Goal: Task Accomplishment & Management: Use online tool/utility

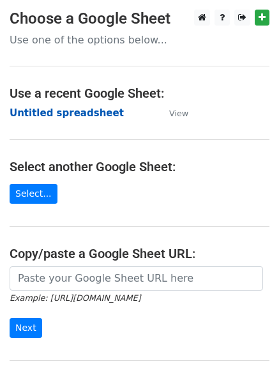
click at [88, 114] on strong "Untitled spreadsheet" at bounding box center [67, 113] width 114 height 12
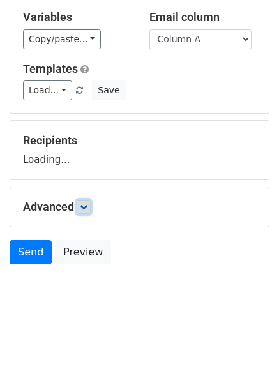
click at [88, 206] on icon at bounding box center [84, 207] width 8 height 8
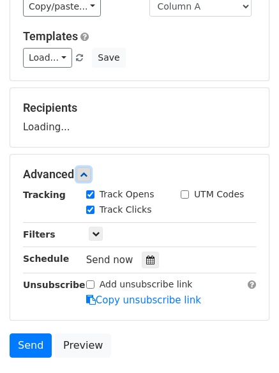
scroll to position [169, 0]
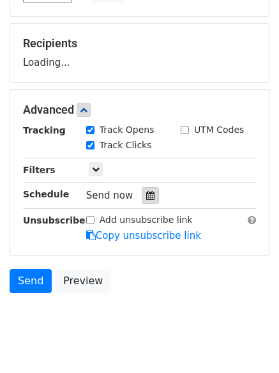
click at [142, 201] on div at bounding box center [150, 195] width 17 height 17
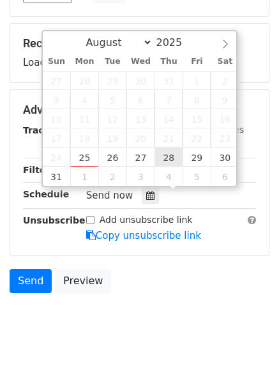
type input "2025-08-28 12:00"
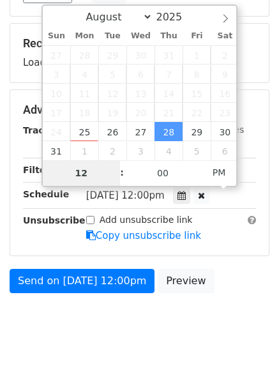
type input "7"
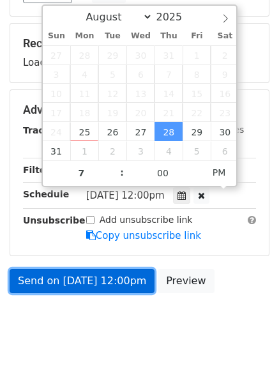
type input "2025-08-28 19:00"
click at [128, 287] on link "Send on Aug 28 at 12:00pm" at bounding box center [82, 281] width 145 height 24
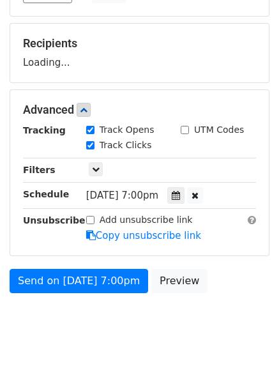
scroll to position [0, 0]
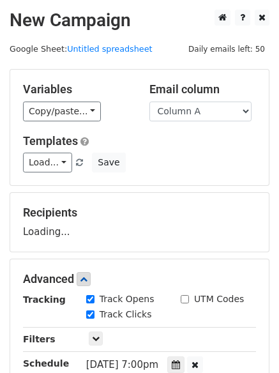
click at [179, 164] on div "Load... No templates saved Save" at bounding box center [139, 163] width 253 height 20
click at [210, 113] on select "Column A Column B Column C" at bounding box center [201, 112] width 102 height 20
click at [150, 102] on select "Column A Column B Column C" at bounding box center [201, 112] width 102 height 20
click at [198, 108] on select "Column A Column B Column C" at bounding box center [201, 112] width 102 height 20
select select "Column A"
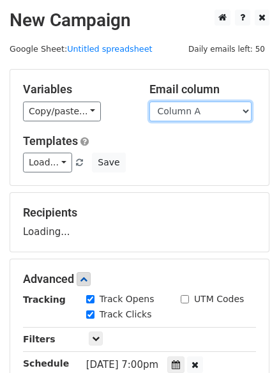
click at [150, 102] on select "Column A Column B Column C" at bounding box center [201, 112] width 102 height 20
click at [162, 148] on h5 "Templates" at bounding box center [139, 141] width 233 height 14
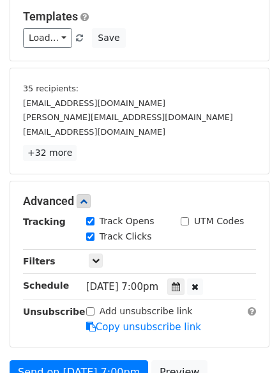
scroll to position [192, 0]
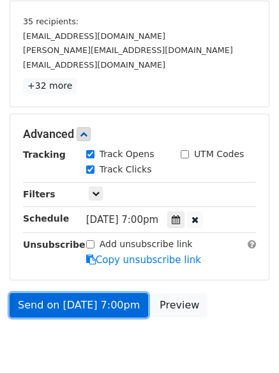
click at [95, 306] on link "Send on Aug 28 at 7:00pm" at bounding box center [79, 305] width 139 height 24
click at [88, 304] on link "Send on Aug 28 at 7:00pm" at bounding box center [79, 305] width 139 height 24
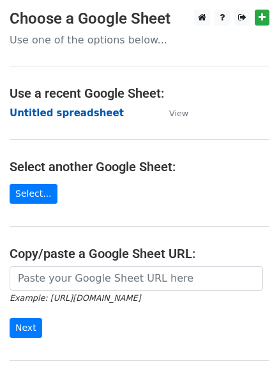
click at [79, 112] on strong "Untitled spreadsheet" at bounding box center [67, 113] width 114 height 12
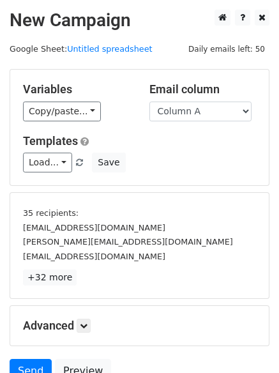
scroll to position [72, 0]
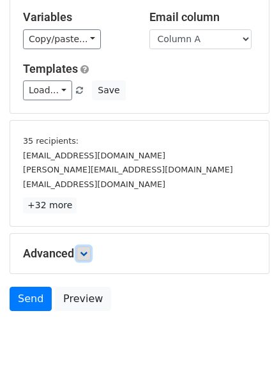
click at [84, 258] on link at bounding box center [84, 254] width 14 height 14
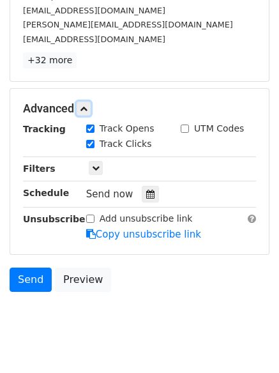
scroll to position [219, 0]
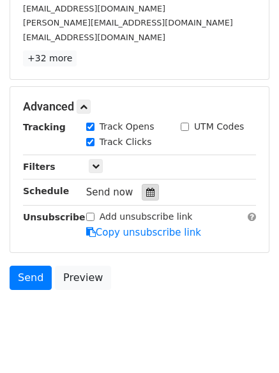
click at [148, 198] on div at bounding box center [150, 192] width 17 height 17
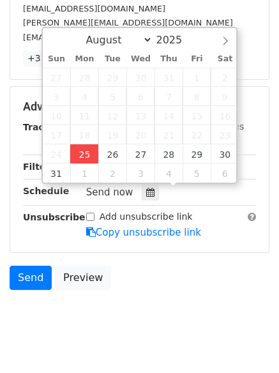
type input "2025-08-25 13:44"
type input "01"
type input "44"
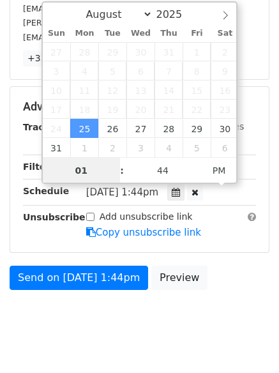
scroll to position [1, 0]
type input "4"
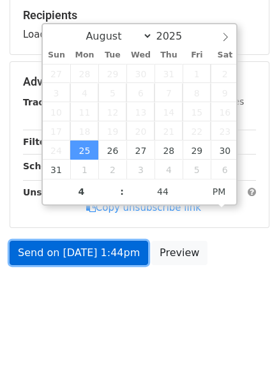
type input "2025-08-25 16:44"
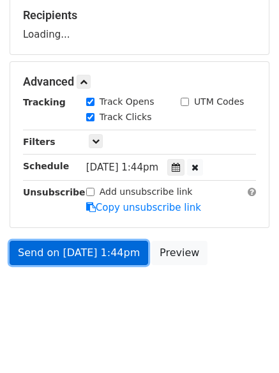
click at [100, 257] on link "Send on Aug 25 at 1:44pm" at bounding box center [79, 253] width 139 height 24
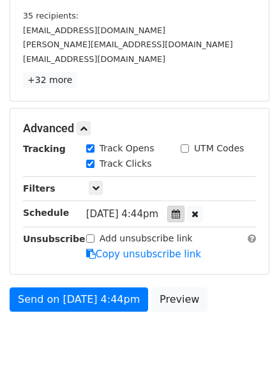
click at [187, 167] on div "Track Clicks" at bounding box center [171, 164] width 189 height 15
click at [180, 210] on icon at bounding box center [176, 214] width 8 height 9
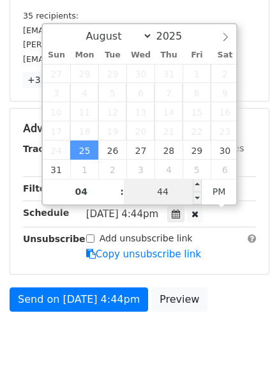
click at [168, 196] on input "44" at bounding box center [163, 192] width 78 height 26
type input "0"
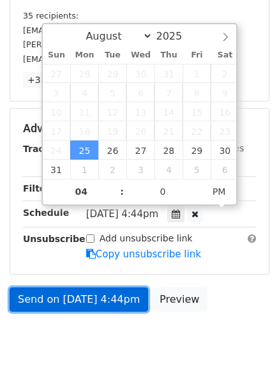
type input "2025-08-25 16:00"
click at [101, 297] on link "Send on Aug 25 at 4:44pm" at bounding box center [79, 300] width 139 height 24
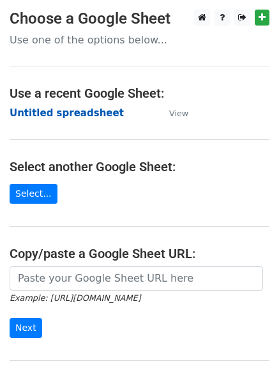
click at [91, 119] on strong "Untitled spreadsheet" at bounding box center [67, 113] width 114 height 12
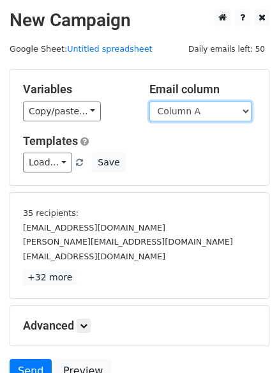
click at [209, 103] on select "Column A Column B Column C" at bounding box center [201, 112] width 102 height 20
select select "Column B"
click at [150, 102] on select "Column A Column B Column C" at bounding box center [201, 112] width 102 height 20
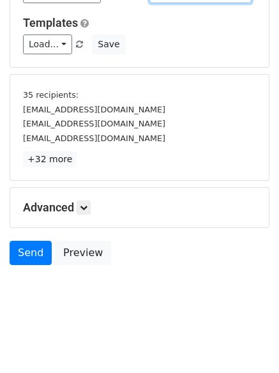
scroll to position [119, 0]
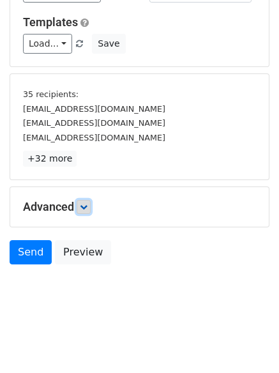
click at [82, 211] on link at bounding box center [84, 207] width 14 height 14
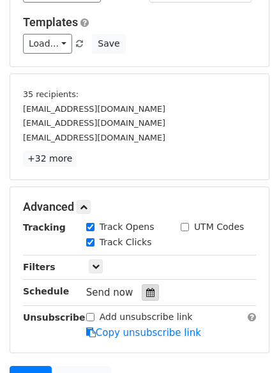
click at [142, 291] on div at bounding box center [150, 292] width 17 height 17
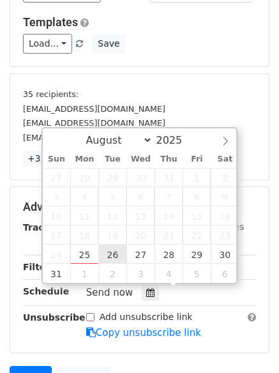
type input "2025-08-26 12:00"
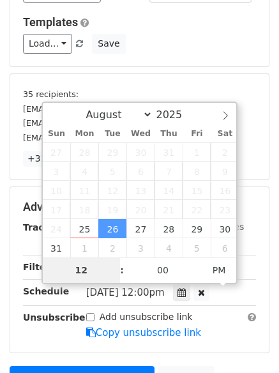
type input "5"
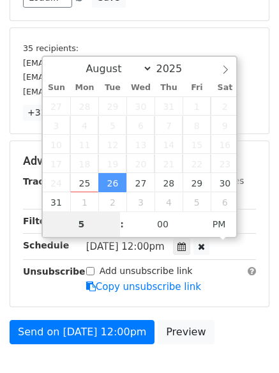
scroll to position [180, 0]
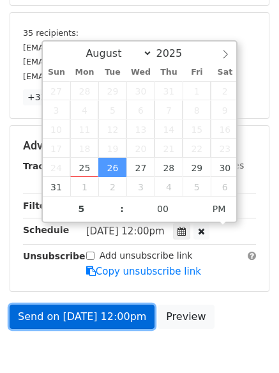
type input "2025-08-26 17:00"
click at [107, 312] on link "Send on Aug 26 at 12:00pm" at bounding box center [82, 317] width 145 height 24
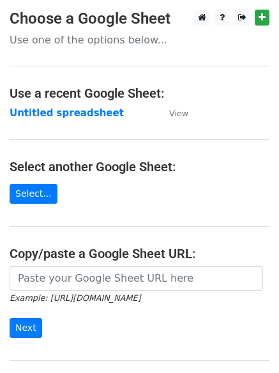
click at [79, 104] on main "Choose a Google Sheet Use one of the options below... Use a recent Google Sheet…" at bounding box center [139, 208] width 279 height 397
click at [79, 107] on strong "Untitled spreadsheet" at bounding box center [67, 113] width 114 height 12
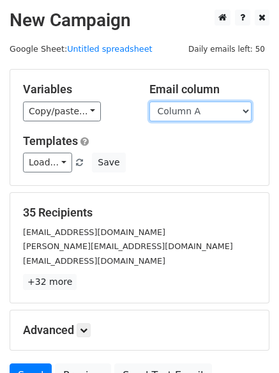
click at [203, 105] on select "Column A Column B Column C" at bounding box center [201, 112] width 102 height 20
click at [208, 177] on div "Variables Copy/paste... {{Column A}} {{Column B}} {{Column C}} Email column Col…" at bounding box center [139, 128] width 259 height 116
click at [213, 104] on select "Column A Column B Column C" at bounding box center [201, 112] width 102 height 20
select select "Column C"
click at [150, 102] on select "Column A Column B Column C" at bounding box center [201, 112] width 102 height 20
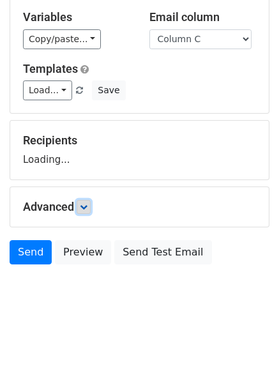
click at [87, 206] on icon at bounding box center [84, 207] width 8 height 8
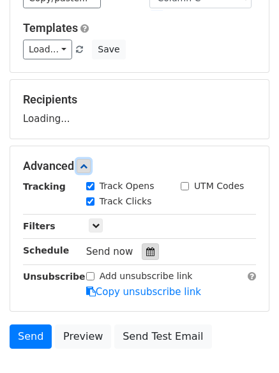
scroll to position [146, 0]
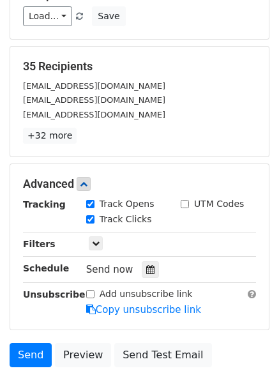
click at [142, 219] on label "Track Clicks" at bounding box center [126, 219] width 52 height 13
click at [95, 219] on input "Track Clicks" at bounding box center [90, 219] width 8 height 8
click at [115, 217] on label "Track Clicks" at bounding box center [126, 219] width 52 height 13
click at [95, 217] on input "Track Clicks" at bounding box center [90, 219] width 8 height 8
checkbox input "true"
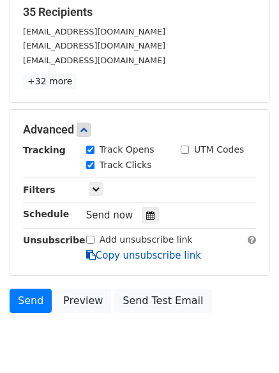
scroll to position [249, 0]
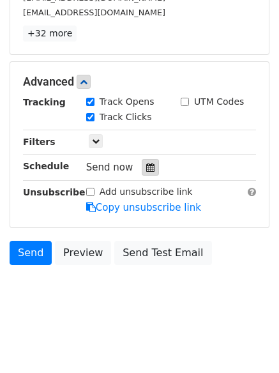
click at [146, 169] on icon at bounding box center [150, 167] width 8 height 9
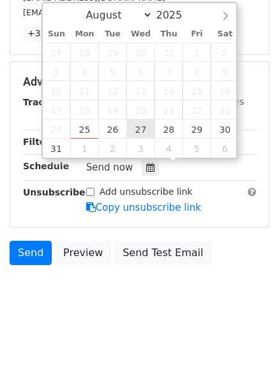
type input "2025-08-27 12:00"
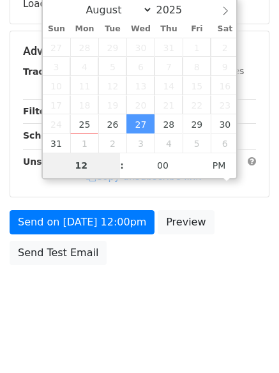
type input "6"
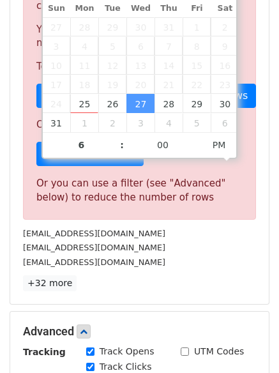
type input "2025-08-27 18:00"
click at [130, 224] on div "35 Recipients Sorry, you don't have enough daily email credits to send these em…" at bounding box center [139, 124] width 233 height 334
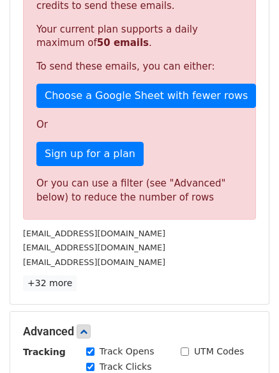
scroll to position [228, 0]
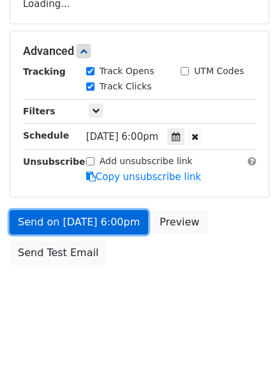
click at [107, 217] on link "Send on Aug 27 at 6:00pm" at bounding box center [79, 222] width 139 height 24
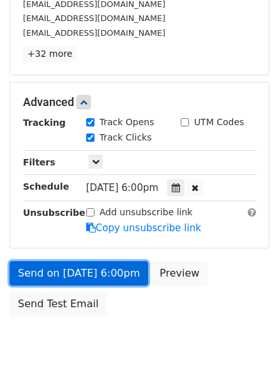
click at [105, 267] on link "Send on Aug 27 at 6:00pm" at bounding box center [79, 273] width 139 height 24
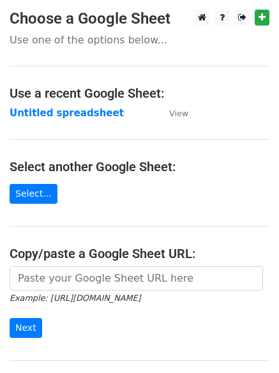
click at [67, 88] on h4 "Use a recent Google Sheet:" at bounding box center [140, 93] width 260 height 15
click at [74, 119] on strong "Untitled spreadsheet" at bounding box center [67, 113] width 114 height 12
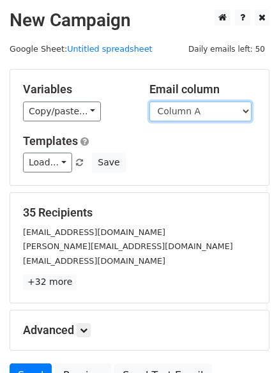
click at [233, 113] on select "Column A Column B Column C" at bounding box center [201, 112] width 102 height 20
select select "Column B"
click at [150, 102] on select "Column A Column B Column C" at bounding box center [201, 112] width 102 height 20
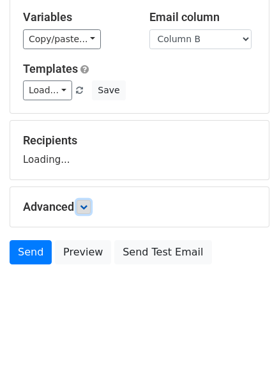
click at [81, 205] on link at bounding box center [84, 207] width 14 height 14
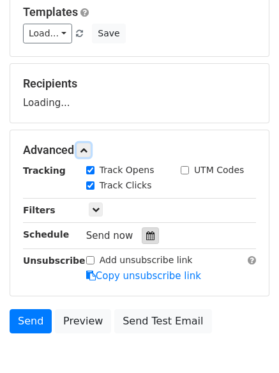
scroll to position [170, 0]
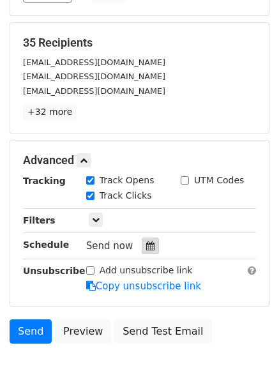
click at [146, 247] on icon at bounding box center [150, 246] width 8 height 9
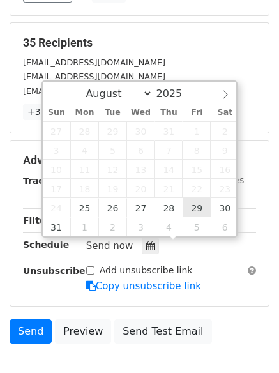
type input "2025-08-29 12:00"
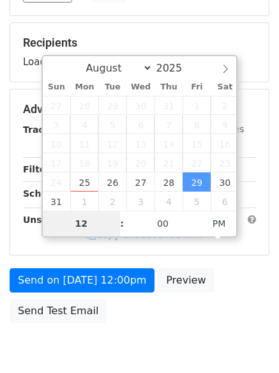
type input "8"
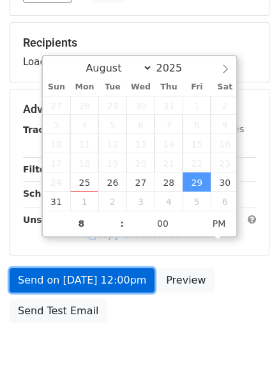
type input "2025-08-29 20:00"
click at [120, 288] on link "Send on Aug 29 at 12:00pm" at bounding box center [82, 280] width 145 height 24
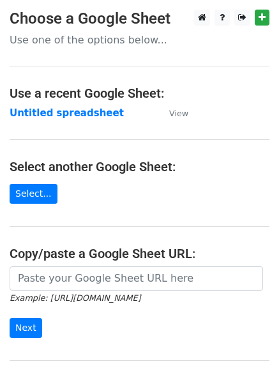
click at [71, 104] on main "Choose a Google Sheet Use one of the options below... Use a recent Google Sheet…" at bounding box center [139, 208] width 279 height 397
click at [71, 106] on td "Untitled spreadsheet" at bounding box center [83, 113] width 147 height 15
click at [81, 110] on strong "Untitled spreadsheet" at bounding box center [67, 113] width 114 height 12
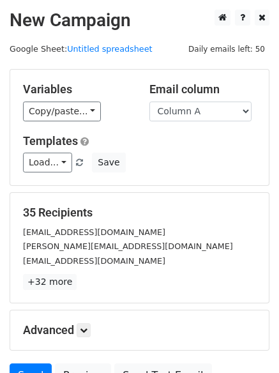
click at [214, 162] on div "Load... No templates saved Save" at bounding box center [139, 163] width 253 height 20
click at [213, 114] on select "Column A Column B Column C" at bounding box center [201, 112] width 102 height 20
select select "Column C"
click at [150, 102] on select "Column A Column B Column C" at bounding box center [201, 112] width 102 height 20
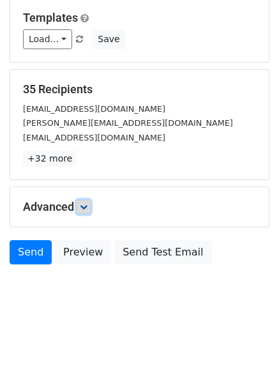
click at [84, 205] on icon at bounding box center [84, 207] width 8 height 8
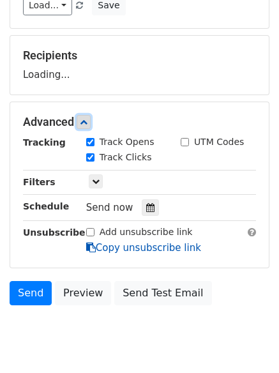
scroll to position [160, 0]
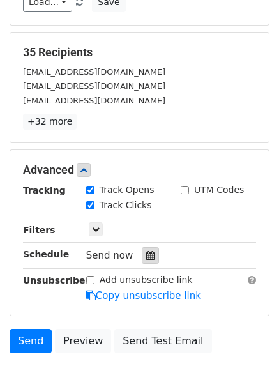
click at [144, 249] on div at bounding box center [150, 255] width 17 height 17
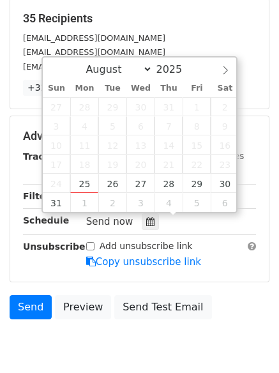
scroll to position [249, 0]
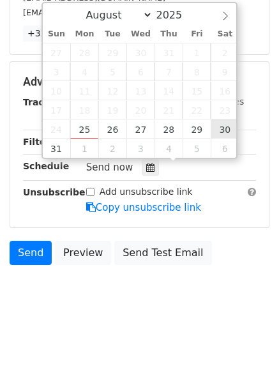
type input "[DATE] 12:00"
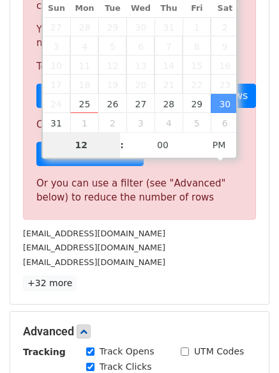
type input "9"
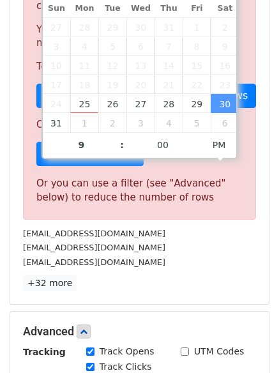
type input "[DATE] 21:00"
click at [216, 292] on div "35 Recipients Sorry, you don't have enough daily email credits to send these em…" at bounding box center [139, 124] width 259 height 360
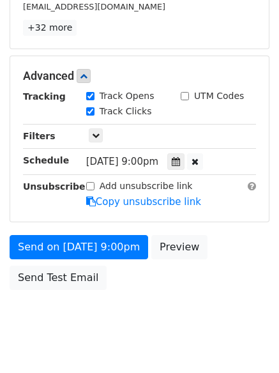
scroll to position [228, 0]
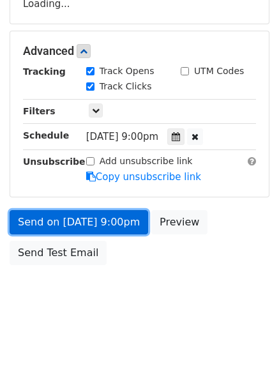
click at [125, 223] on link "Send on [DATE] 9:00pm" at bounding box center [79, 222] width 139 height 24
